Goal: Task Accomplishment & Management: Use online tool/utility

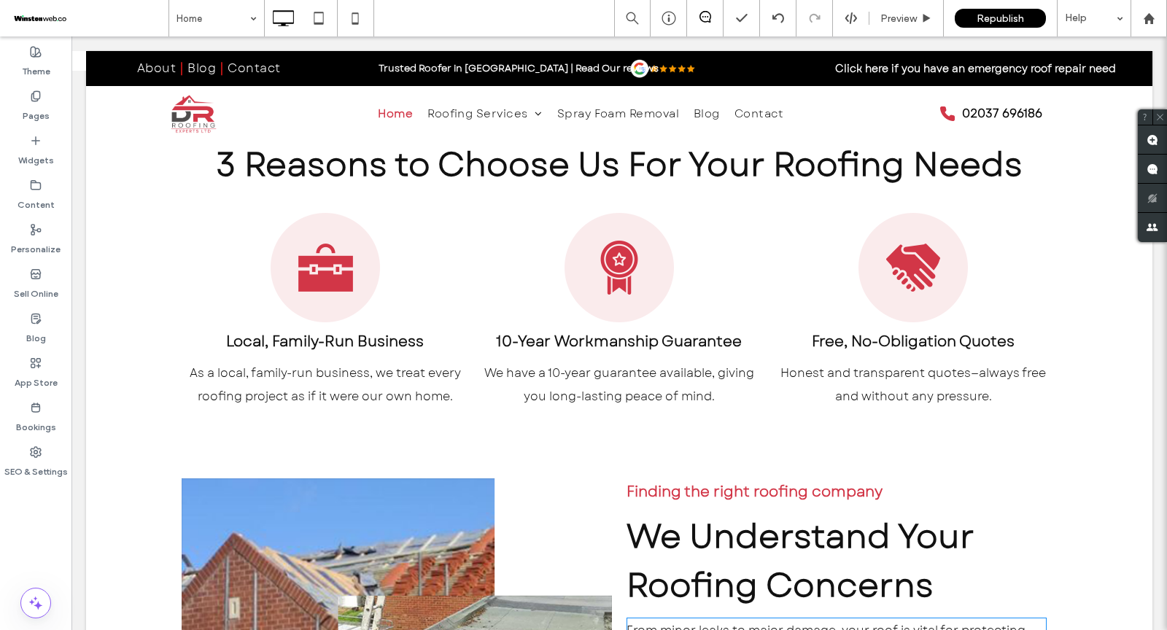
scroll to position [1417, 0]
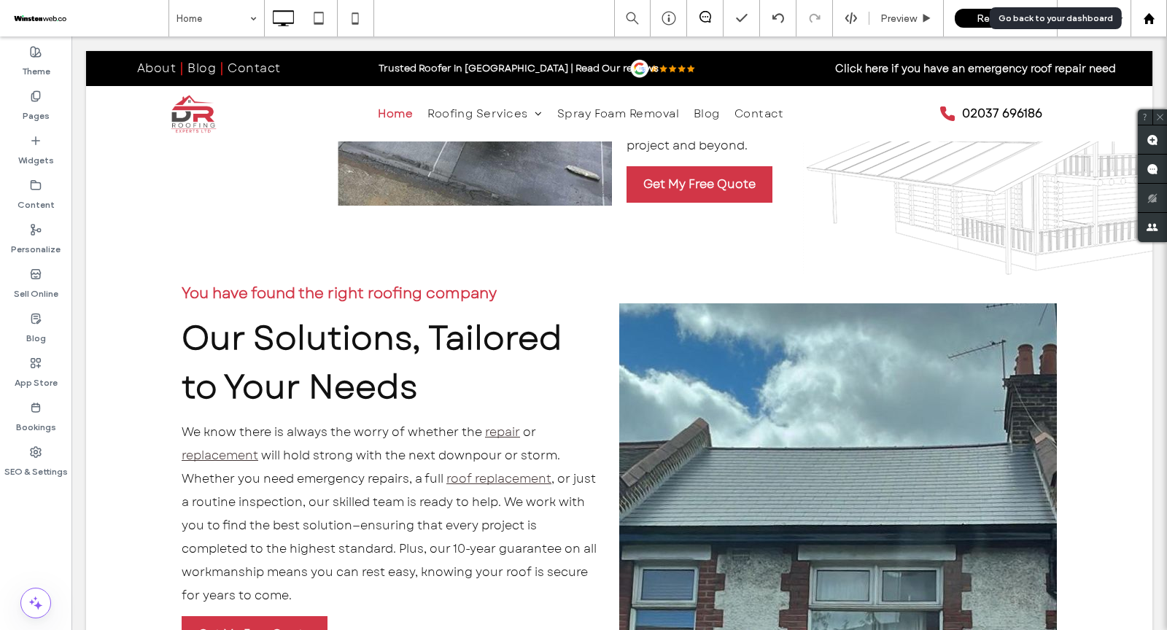
click at [1148, 31] on div at bounding box center [1148, 18] width 36 height 36
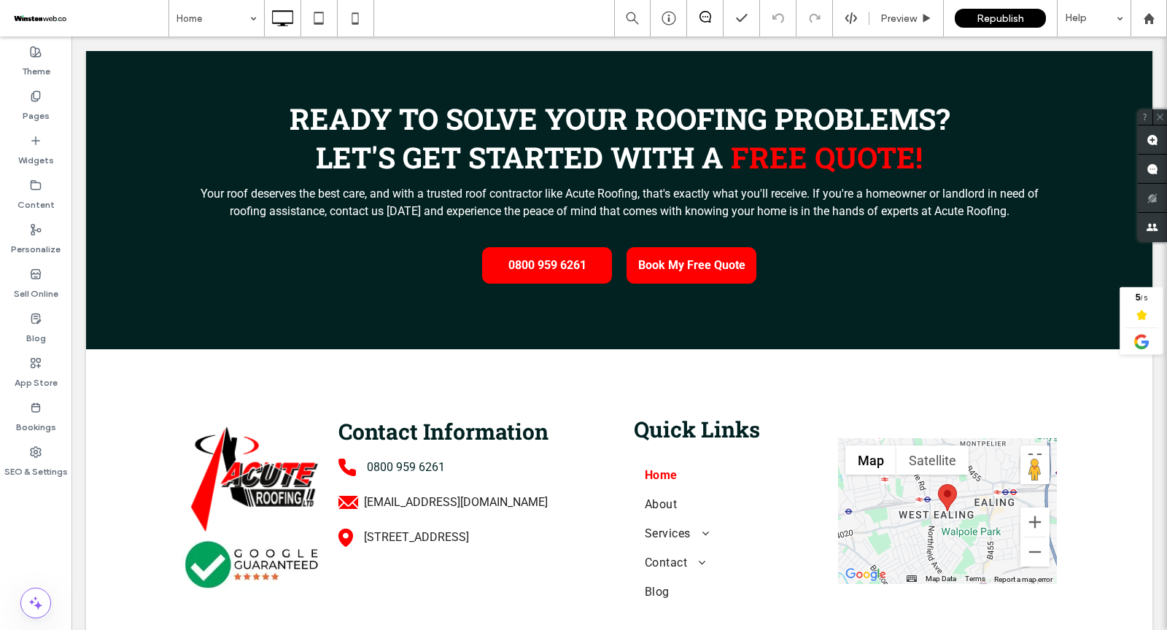
scroll to position [6004, 0]
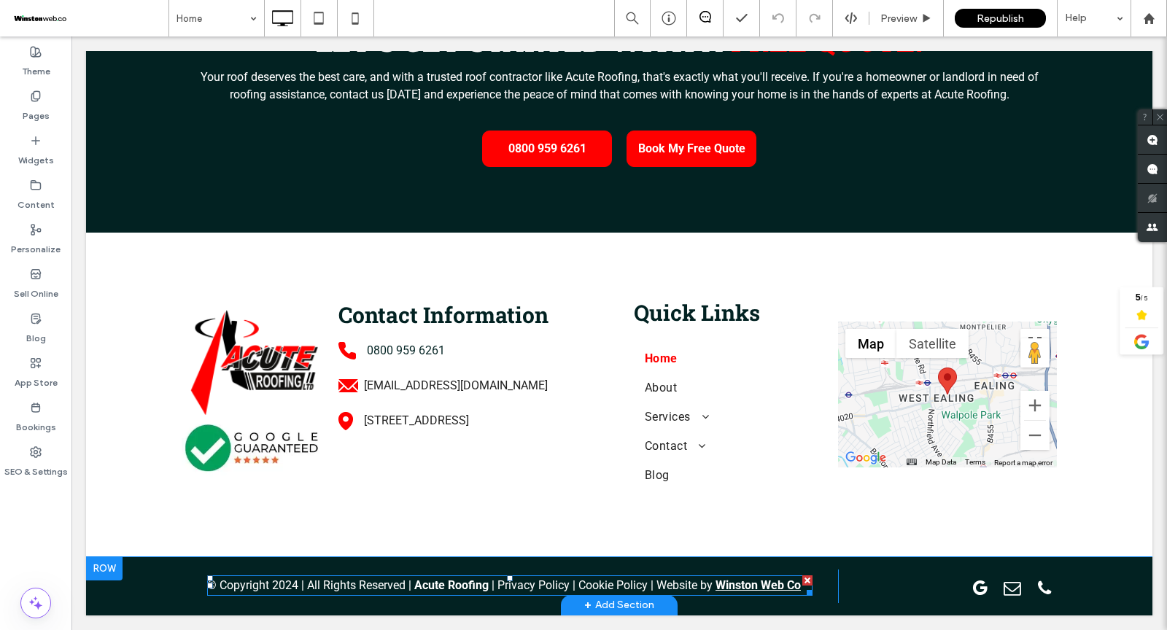
click at [690, 590] on span "| Website by" at bounding box center [681, 585] width 62 height 14
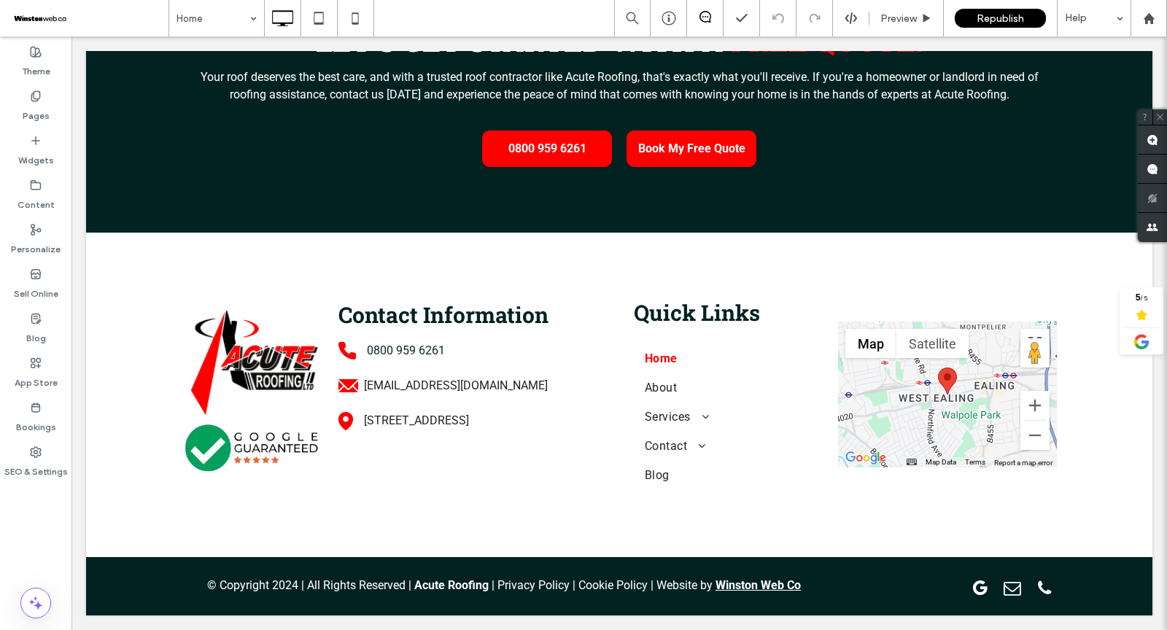
type input "******"
type input "**"
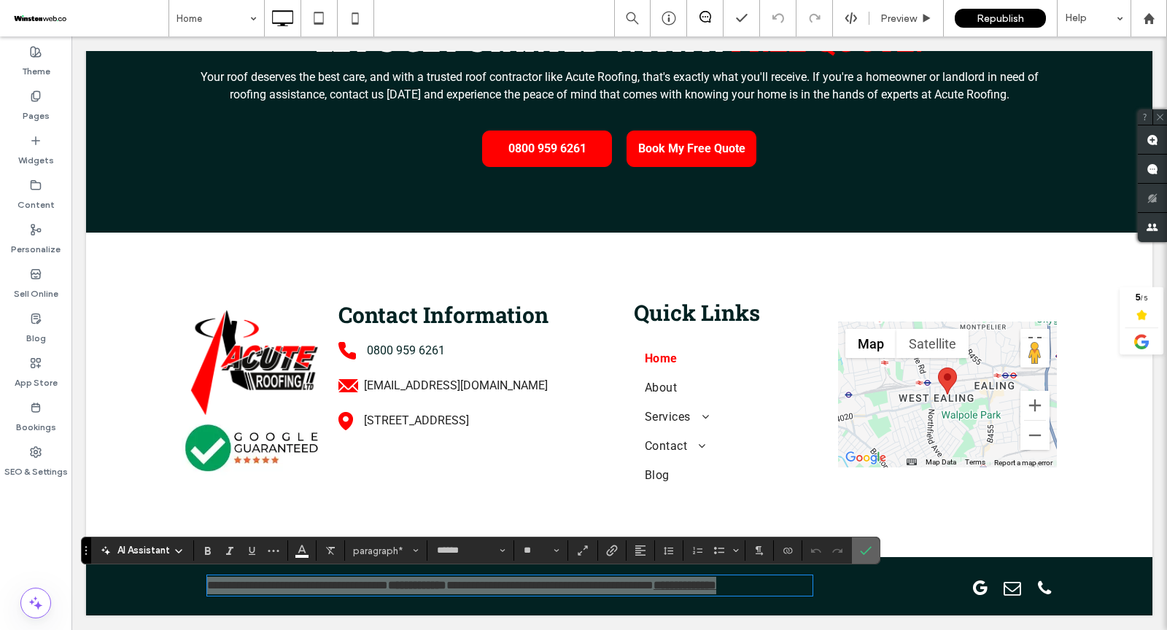
click at [865, 550] on icon "Confirm" at bounding box center [866, 551] width 12 height 12
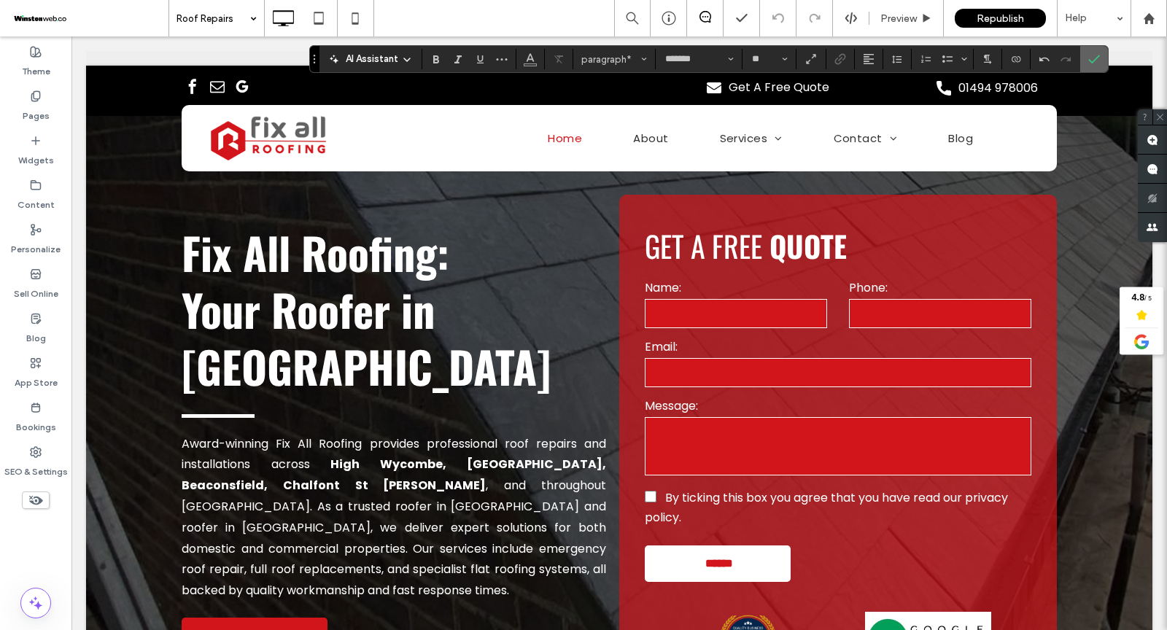
click at [1094, 61] on label "Confirm" at bounding box center [1094, 59] width 22 height 26
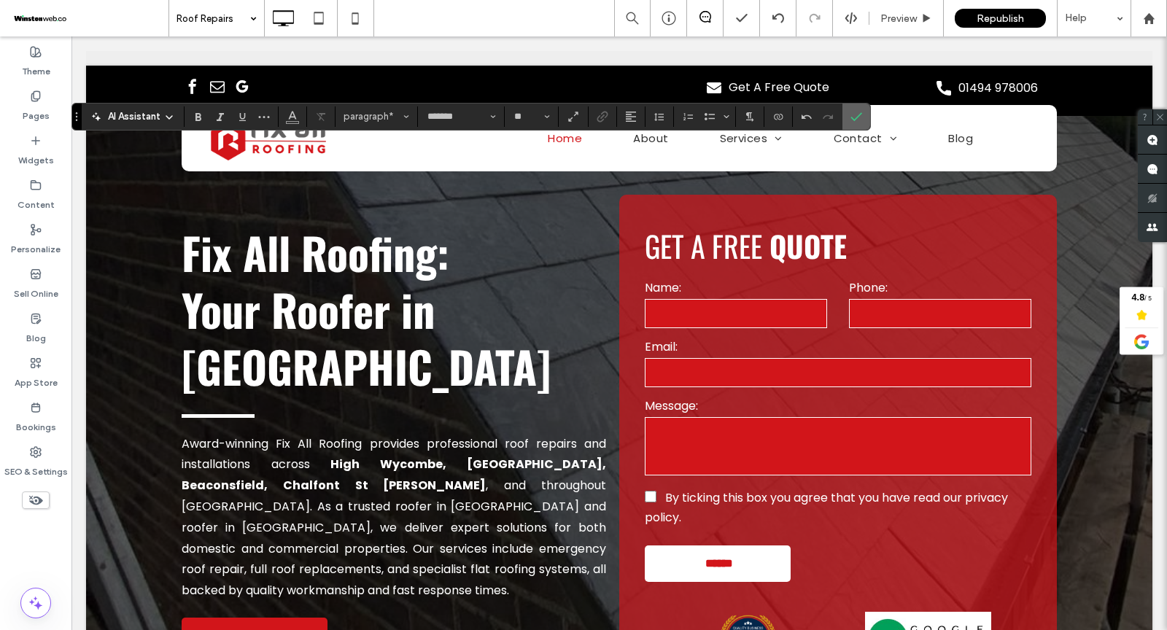
click at [853, 117] on icon "Confirm" at bounding box center [856, 117] width 12 height 12
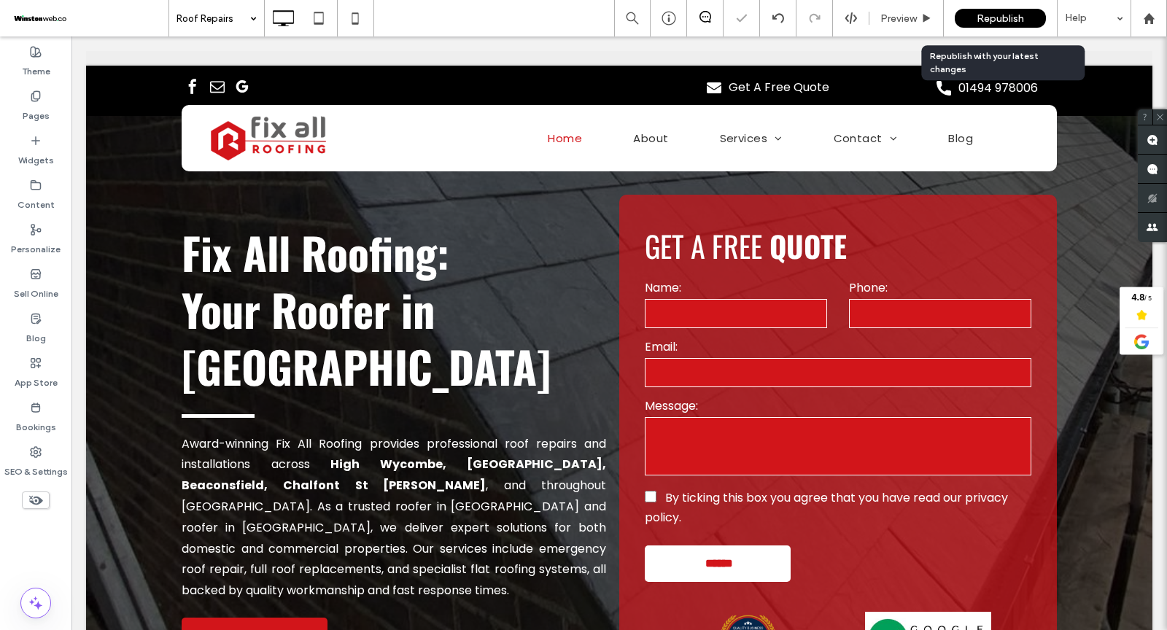
click at [984, 7] on div "Republish" at bounding box center [999, 18] width 91 height 36
click at [984, 19] on span "Republish" at bounding box center [999, 18] width 47 height 12
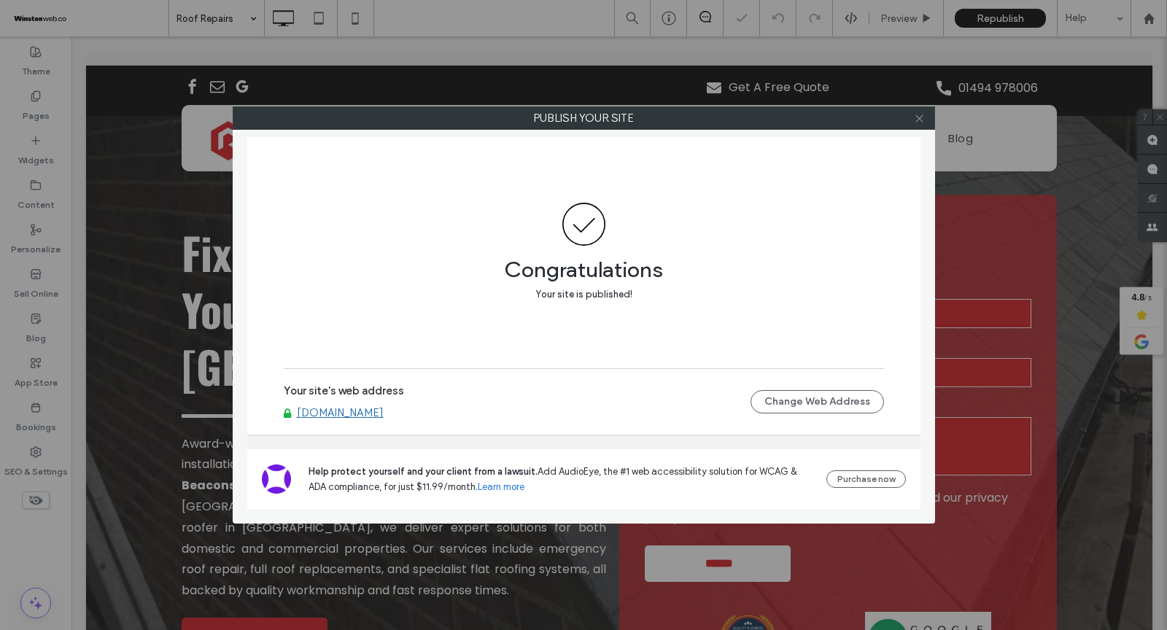
click at [917, 123] on span at bounding box center [919, 118] width 11 height 22
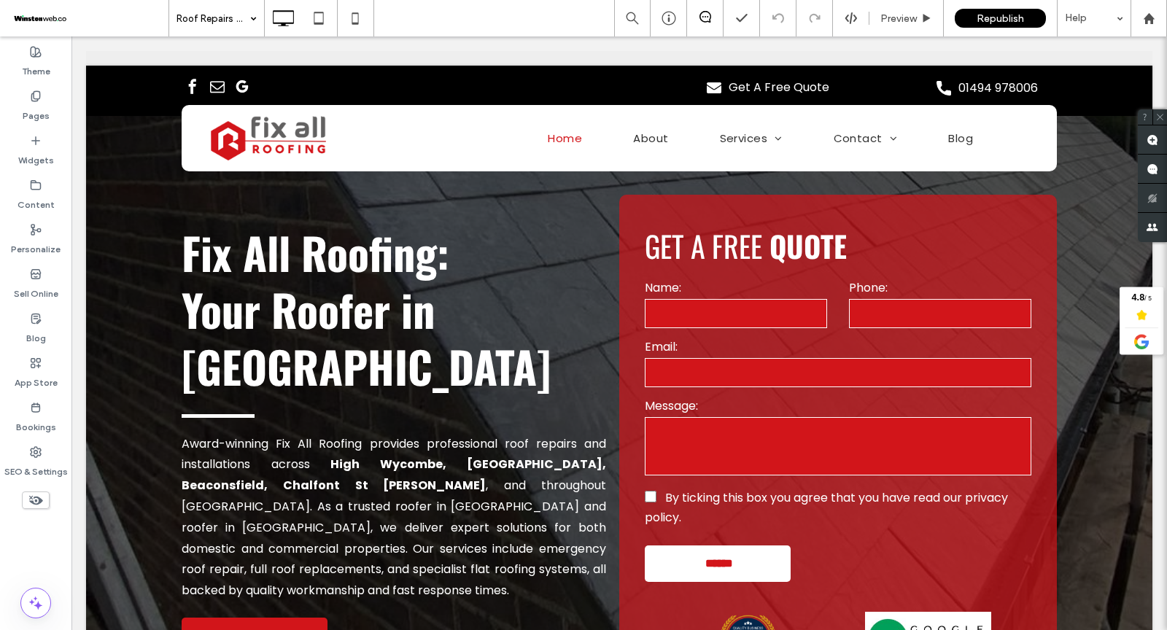
click at [225, 24] on input at bounding box center [212, 18] width 73 height 36
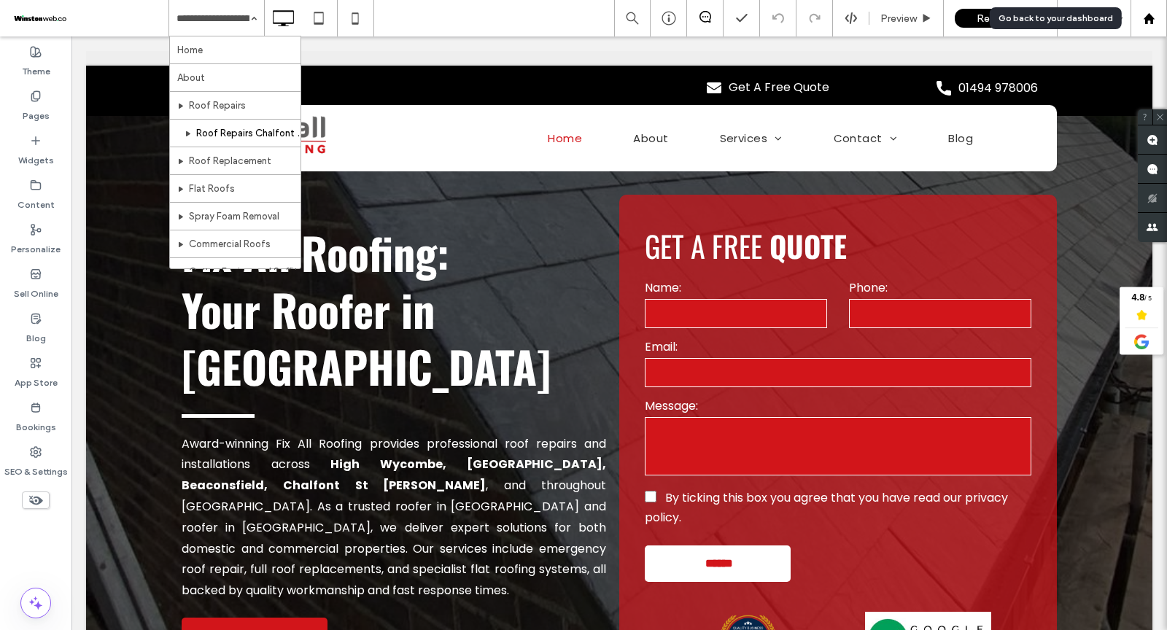
click at [1149, 20] on use at bounding box center [1147, 17] width 11 height 11
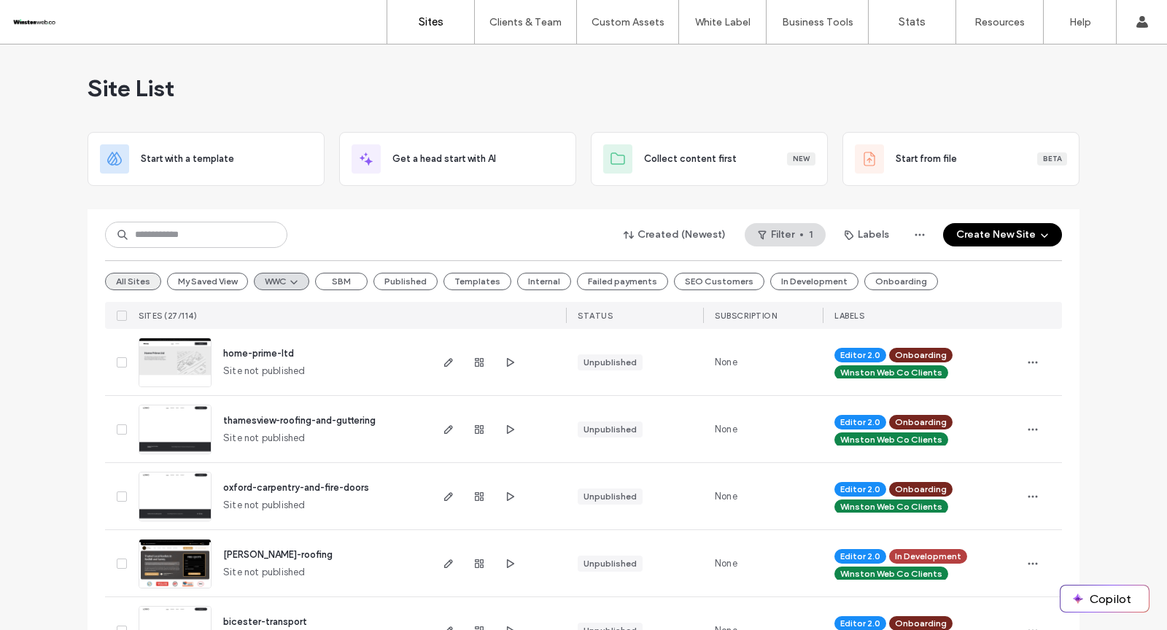
click at [115, 279] on button "All Sites" at bounding box center [133, 281] width 56 height 17
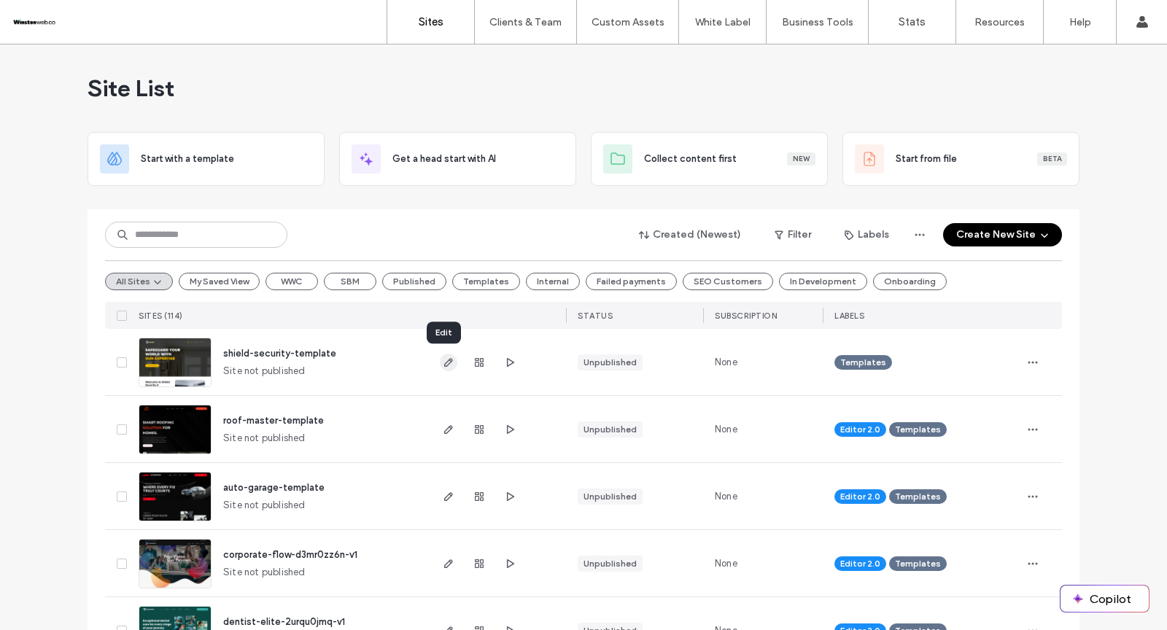
click at [448, 366] on icon "button" at bounding box center [449, 363] width 12 height 12
